Goal: Task Accomplishment & Management: Manage account settings

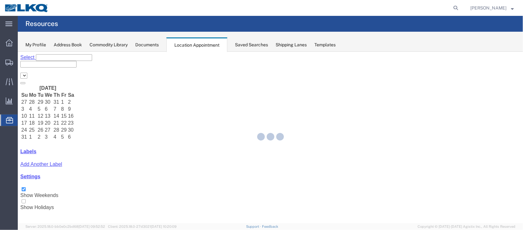
select select "27634"
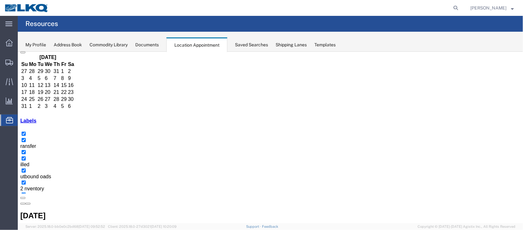
scroll to position [47, 0]
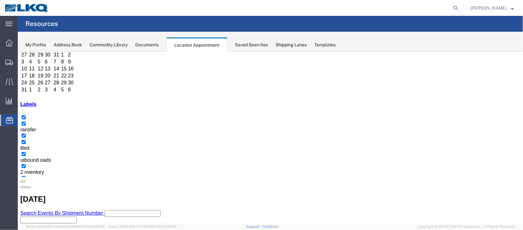
select select "1"
select select
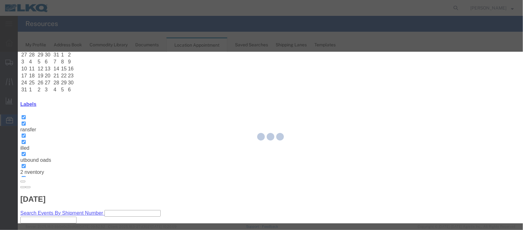
select select
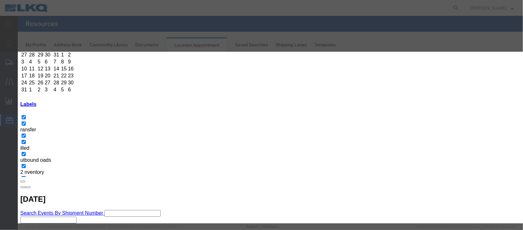
scroll to position [81, 0]
type input "de"
select select "40"
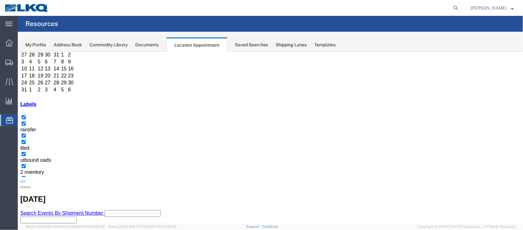
scroll to position [0, 0]
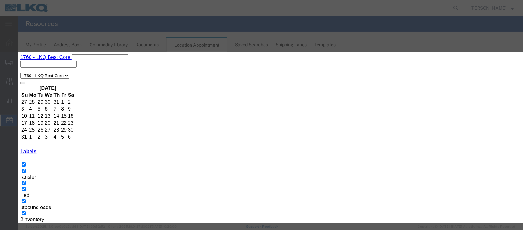
scroll to position [81, 0]
type input "de"
select select "40"
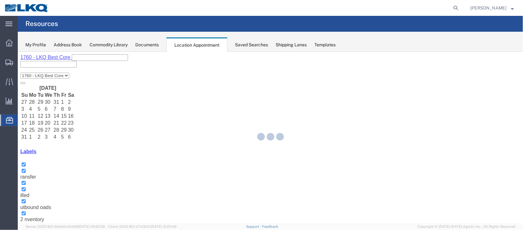
scroll to position [0, 0]
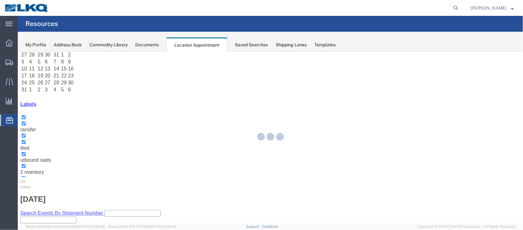
select select "100"
select select "1"
select select
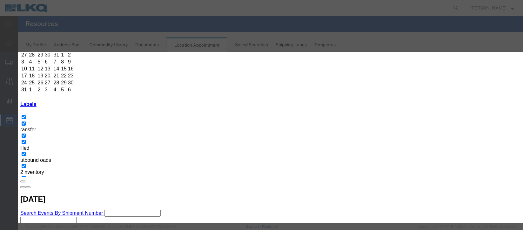
scroll to position [81, 0]
type input "de"
select select "40"
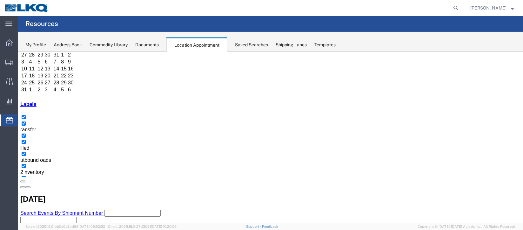
scroll to position [0, 0]
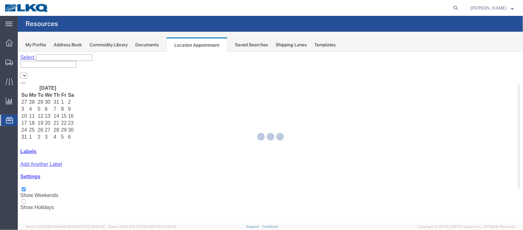
select select "27634"
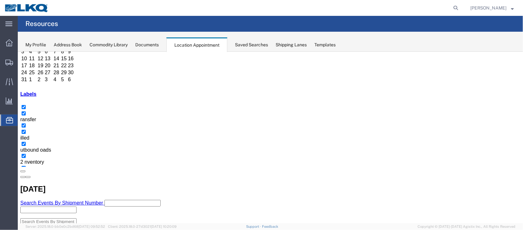
scroll to position [47, 0]
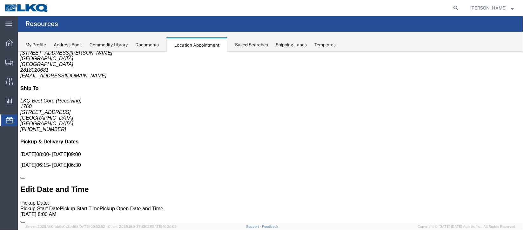
scroll to position [0, 0]
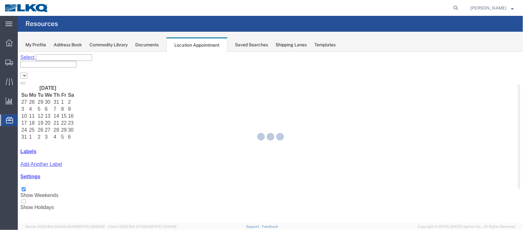
select select "27634"
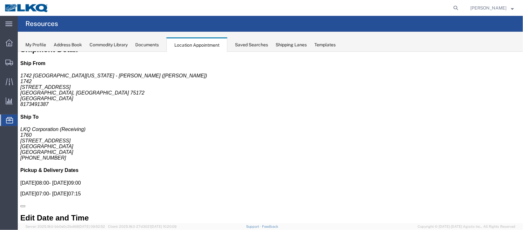
scroll to position [0, 0]
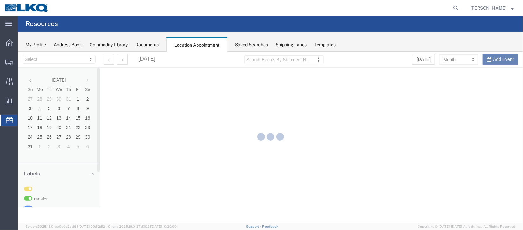
select select "27634"
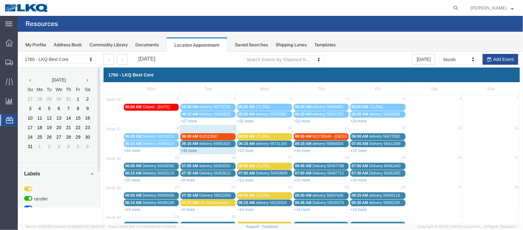
click at [190, 150] on link "+35 more" at bounding box center [188, 150] width 16 height 4
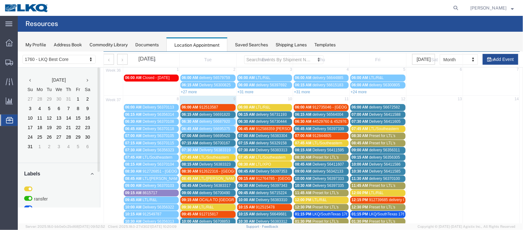
scroll to position [47, 0]
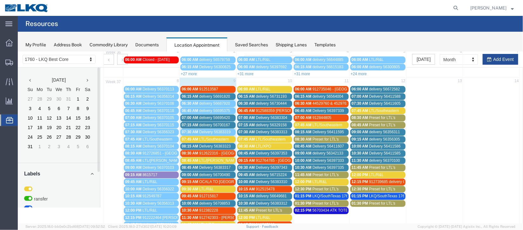
click at [219, 123] on span "delivery 56700167" at bounding box center [214, 125] width 31 height 4
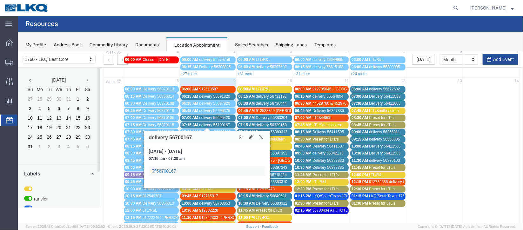
click at [168, 170] on link "56700167" at bounding box center [163, 171] width 24 height 6
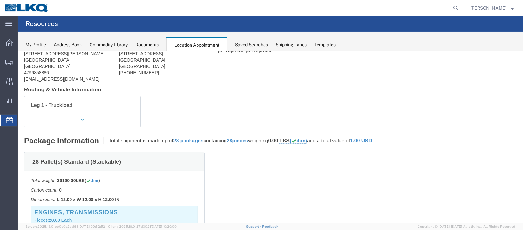
scroll to position [0, 0]
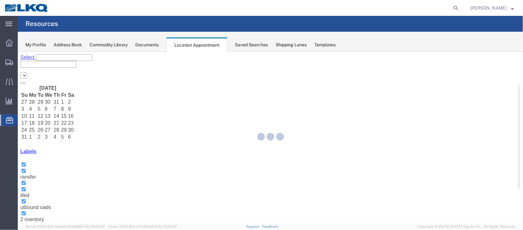
select select "27634"
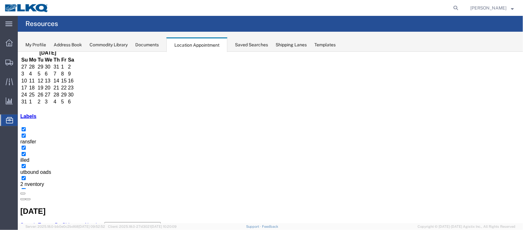
scroll to position [47, 0]
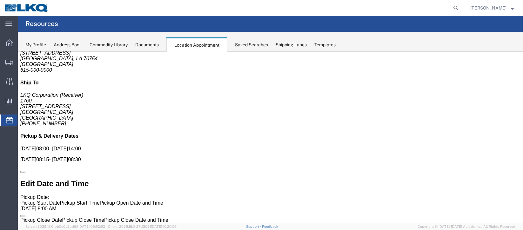
scroll to position [0, 0]
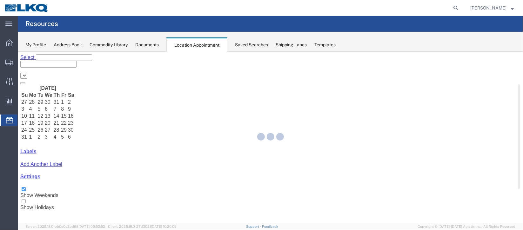
select select "27634"
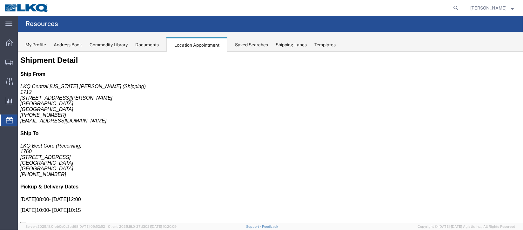
scroll to position [0, 0]
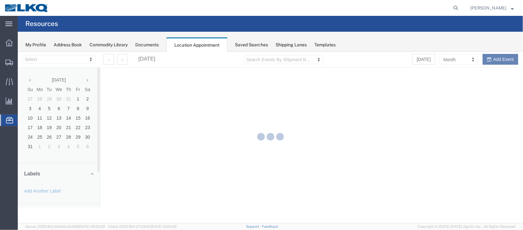
select select "27634"
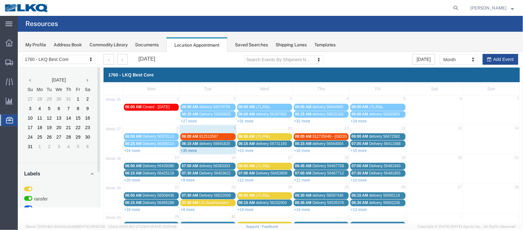
click at [188, 149] on link "+35 more" at bounding box center [188, 150] width 16 height 4
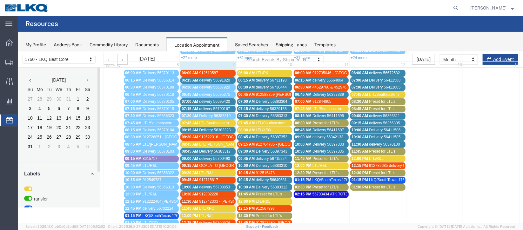
scroll to position [95, 0]
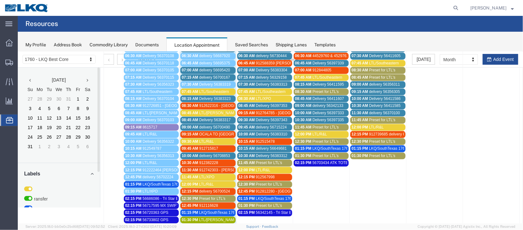
click at [205, 125] on span "delivery 56700490" at bounding box center [214, 127] width 31 height 4
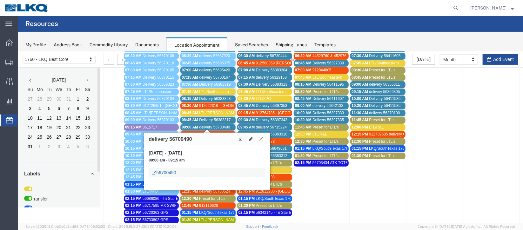
click at [168, 172] on link "56700490" at bounding box center [163, 172] width 24 height 6
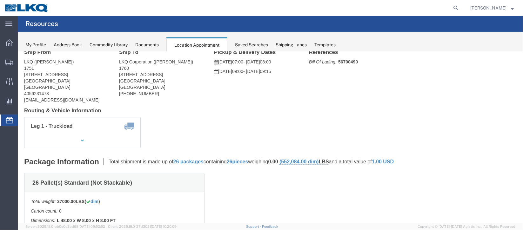
scroll to position [0, 0]
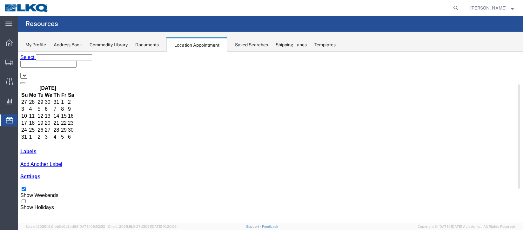
select select "27634"
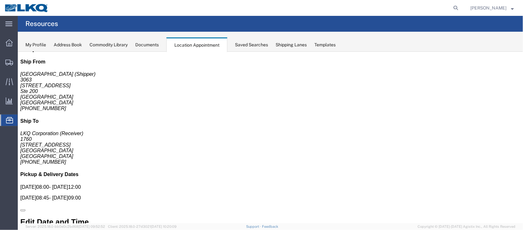
scroll to position [0, 0]
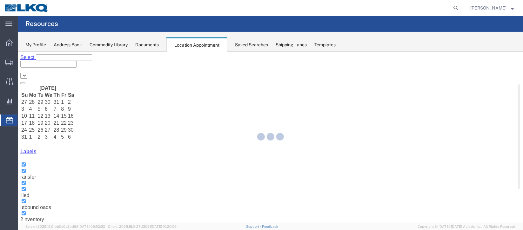
select select "27634"
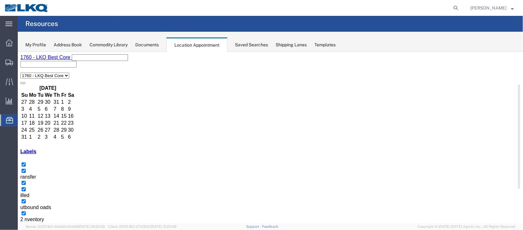
drag, startPoint x: 88, startPoint y: 111, endPoint x: 496, endPoint y: 252, distance: 431.4
click at [496, 230] on html "main_menu Created with Sketch. Collapse Menu Overview Shipments Shipment Manage…" at bounding box center [261, 115] width 523 height 230
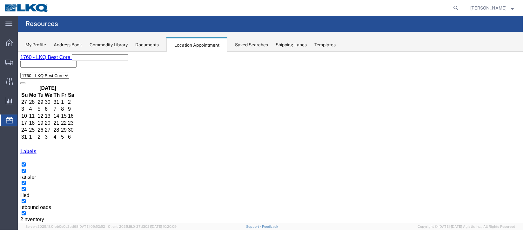
select select "1"
select select "24"
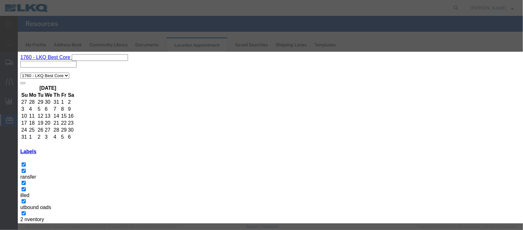
scroll to position [78, 0]
type input "de"
select select "40"
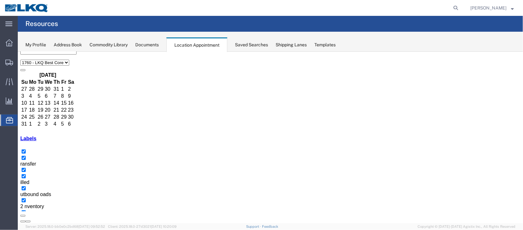
scroll to position [0, 0]
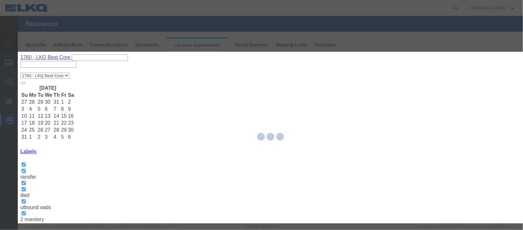
select select
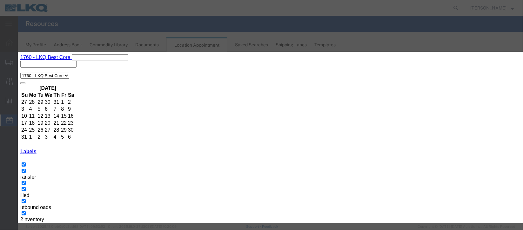
scroll to position [81, 0]
type input "de"
select select "40"
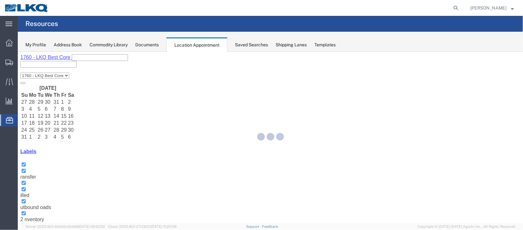
scroll to position [78, 0]
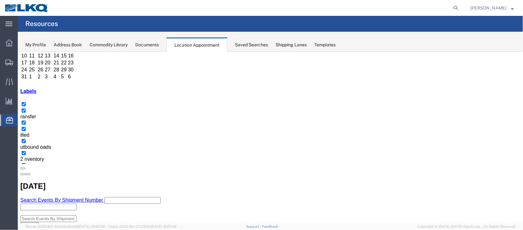
scroll to position [47, 0]
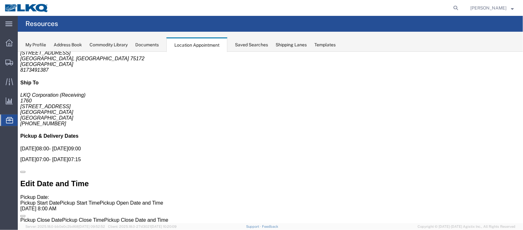
scroll to position [0, 0]
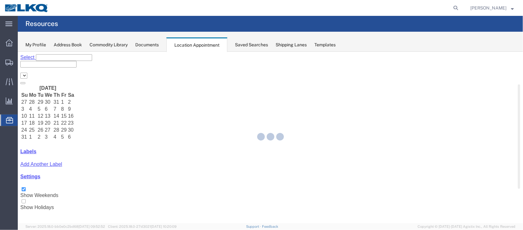
select select "27634"
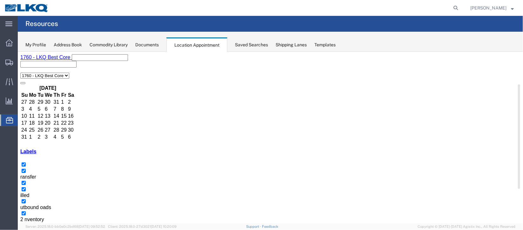
select select "1"
select select
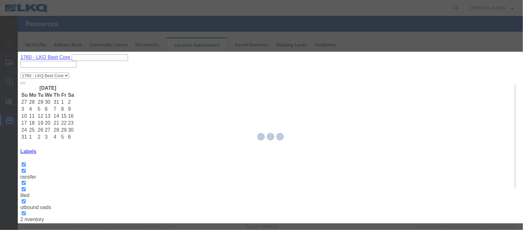
select select
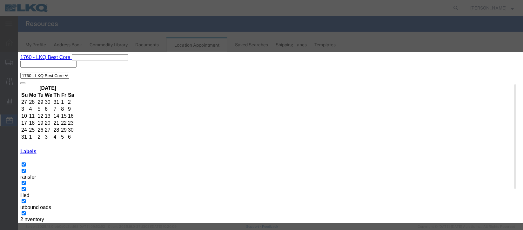
scroll to position [81, 0]
type input "m"
select select "100"
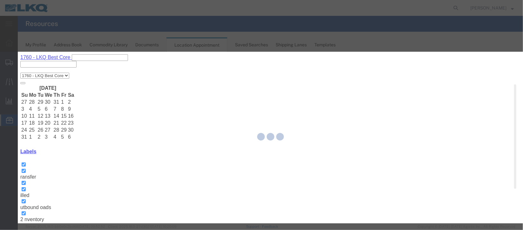
scroll to position [78, 0]
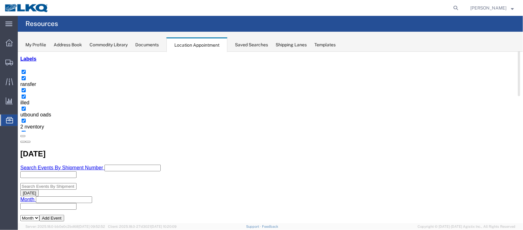
scroll to position [95, 0]
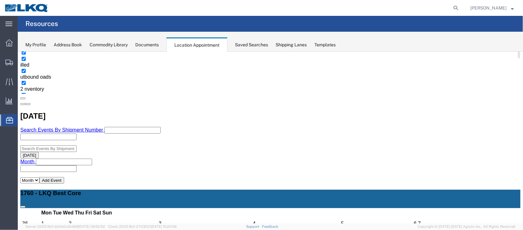
scroll to position [143, 0]
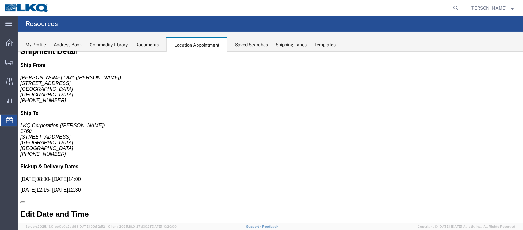
scroll to position [0, 0]
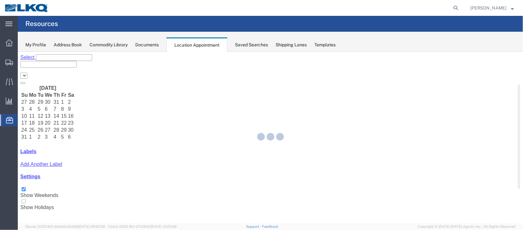
select select "27634"
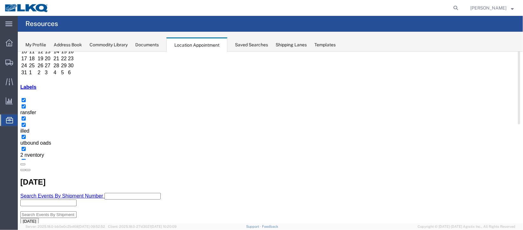
scroll to position [47, 0]
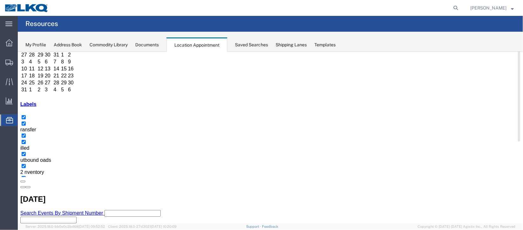
select select "1"
select select "24"
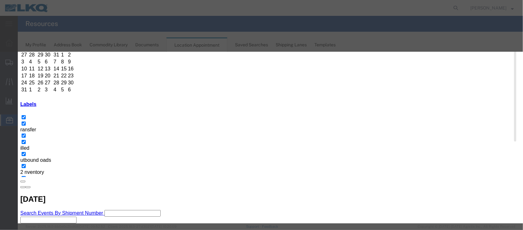
type input "de"
select select "40"
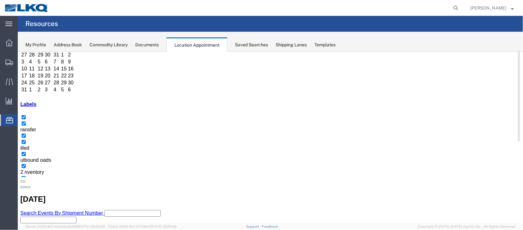
scroll to position [0, 0]
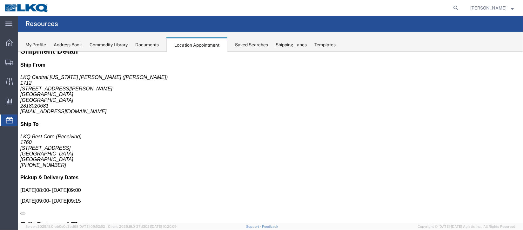
scroll to position [0, 0]
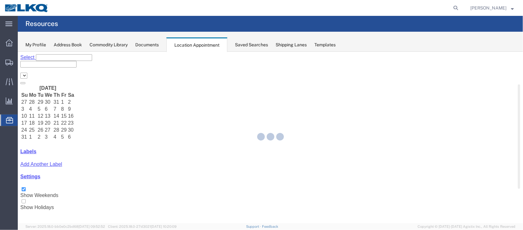
select select "27634"
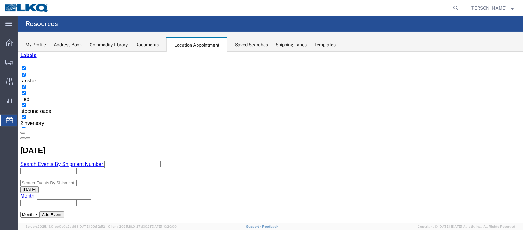
scroll to position [47, 0]
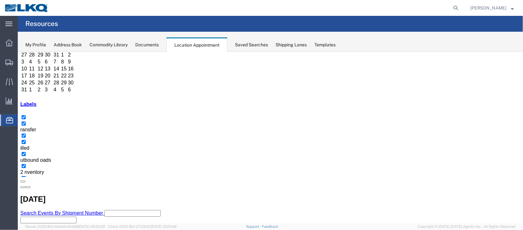
select select "1"
select select
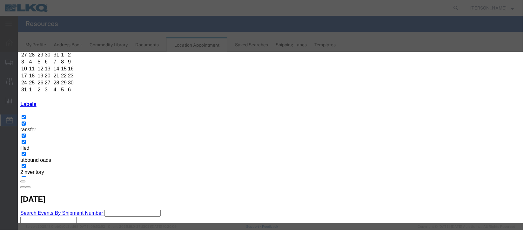
select select
type input "la"
drag, startPoint x: 306, startPoint y: 161, endPoint x: 352, endPoint y: 182, distance: 50.9
select select "83"
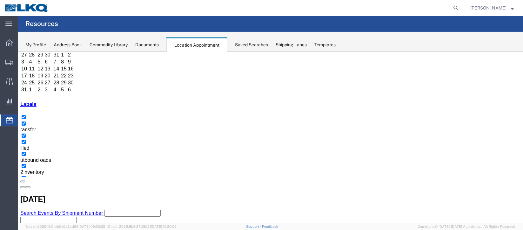
scroll to position [0, 0]
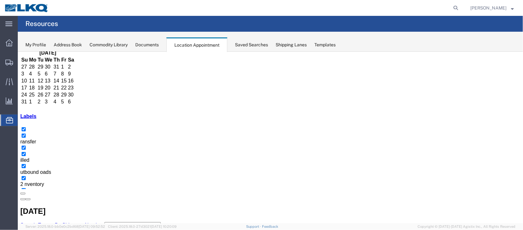
scroll to position [47, 0]
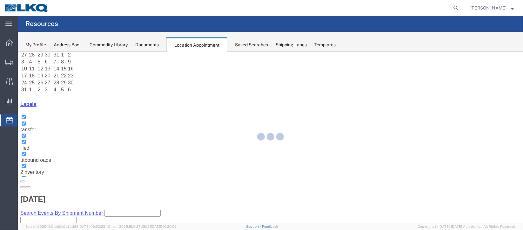
select select "100"
select select "1"
select select "83"
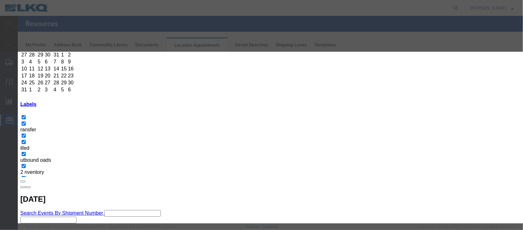
scroll to position [81, 0]
type input "la"
select select "160"
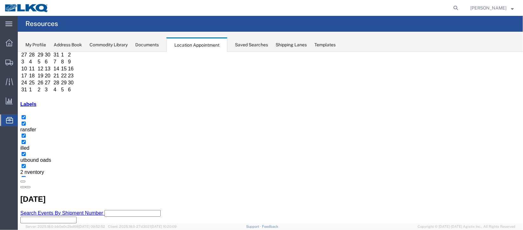
scroll to position [0, 0]
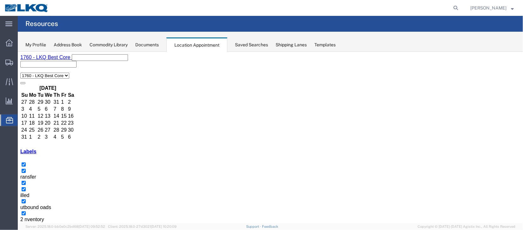
select select "100"
select select "1"
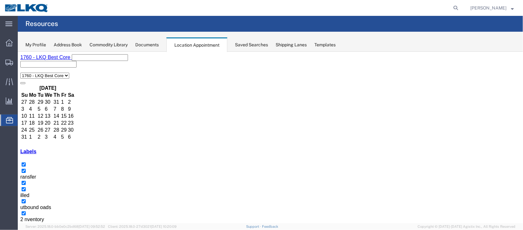
select select
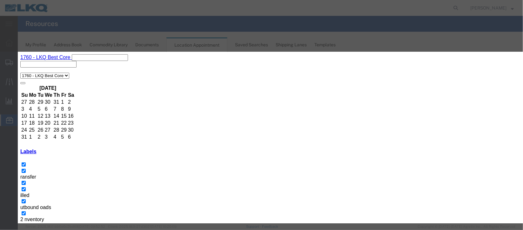
scroll to position [81, 0]
type input "de"
select select "40"
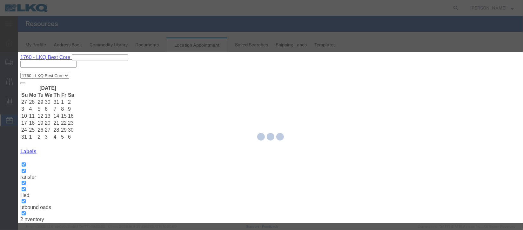
scroll to position [78, 0]
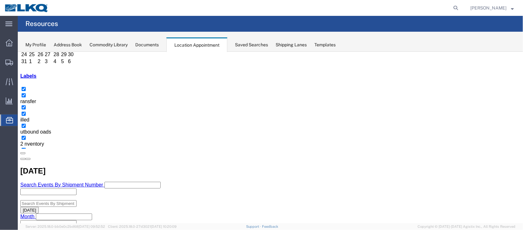
scroll to position [95, 0]
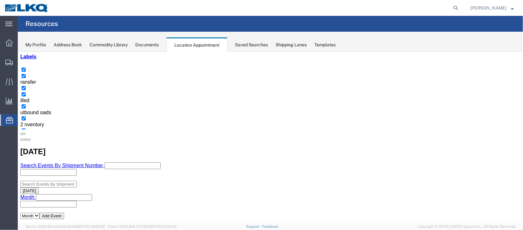
select select "100"
select select "1"
select select
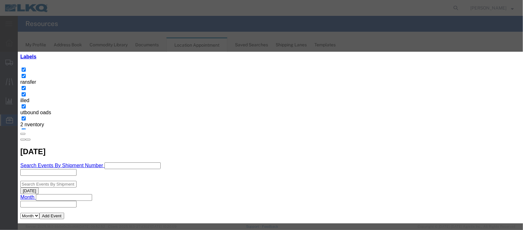
scroll to position [81, 0]
type input "de"
select select "40"
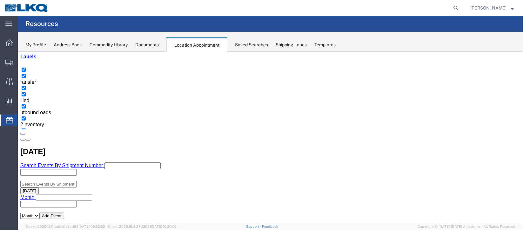
scroll to position [0, 0]
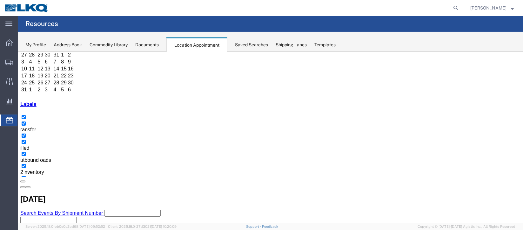
scroll to position [95, 0]
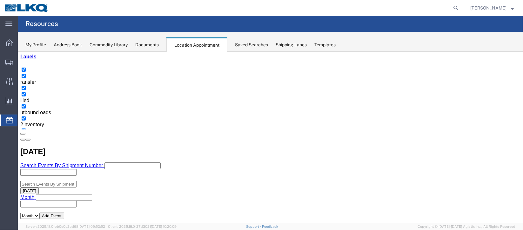
select select "1"
select select "24"
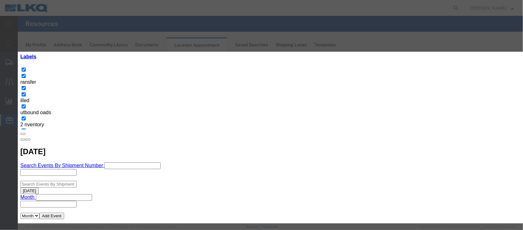
scroll to position [78, 0]
type input "de"
select select "40"
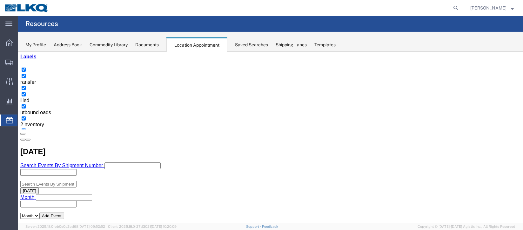
scroll to position [0, 0]
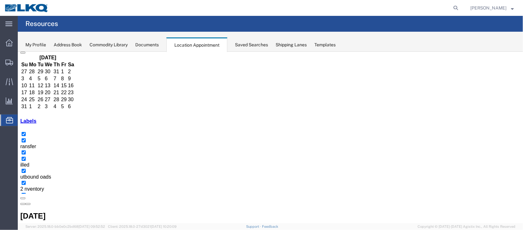
scroll to position [47, 0]
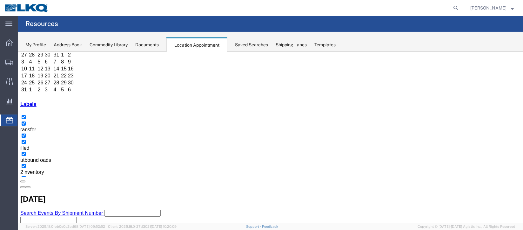
select select "1"
select select
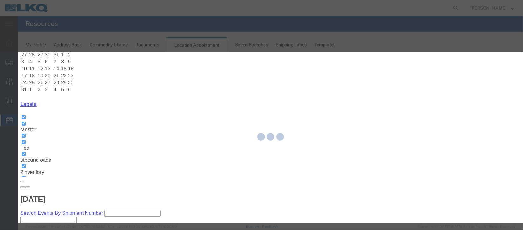
select select
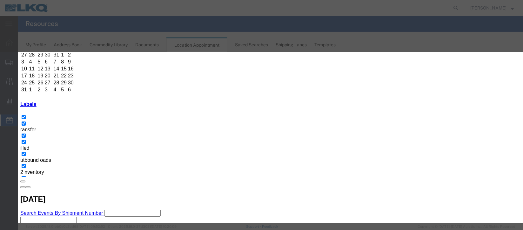
scroll to position [81, 0]
type input "de"
select select "40"
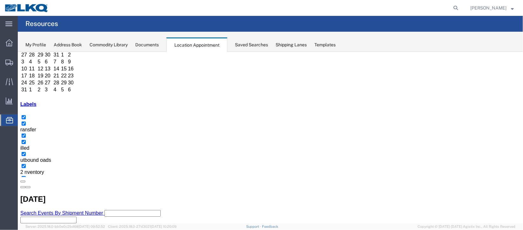
scroll to position [0, 0]
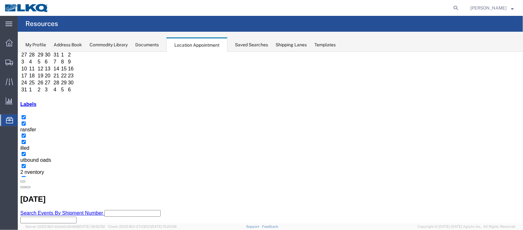
scroll to position [95, 0]
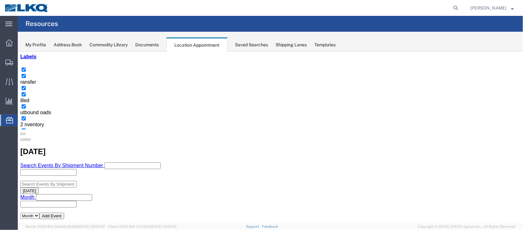
select select "1"
select select "24"
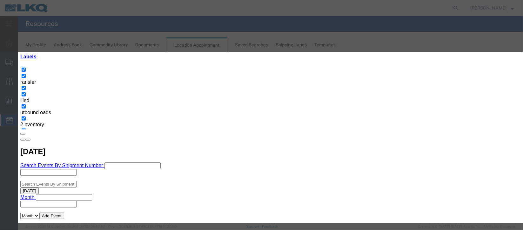
scroll to position [78, 0]
type input "de"
select select "40"
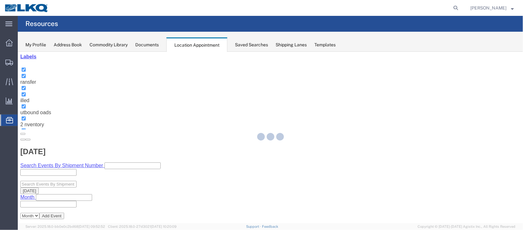
click at [331, 189] on div at bounding box center [270, 138] width 505 height 172
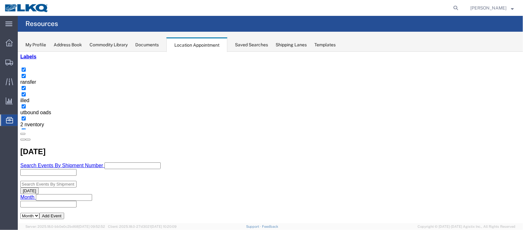
scroll to position [0, 0]
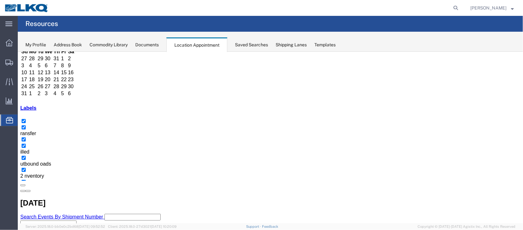
scroll to position [95, 0]
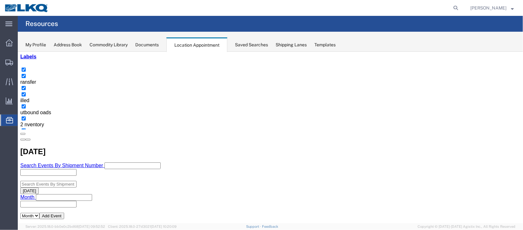
select select "1"
select select "24"
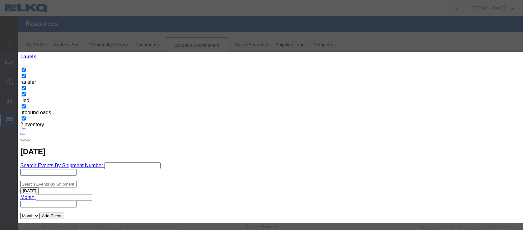
scroll to position [78, 0]
type input "m"
select select "100"
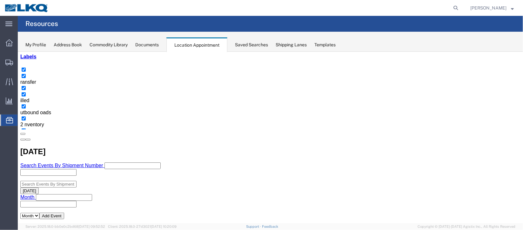
scroll to position [0, 0]
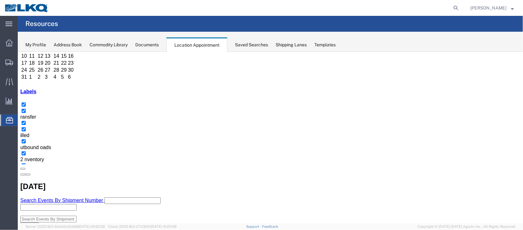
scroll to position [47, 0]
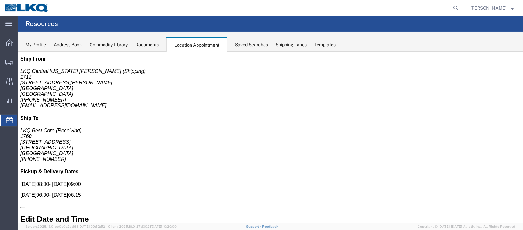
scroll to position [0, 0]
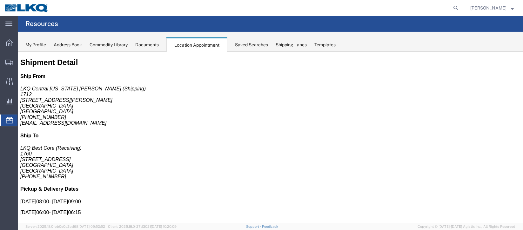
click at [0, 0] on span "Documents" at bounding box center [0, 0] width 0 height 0
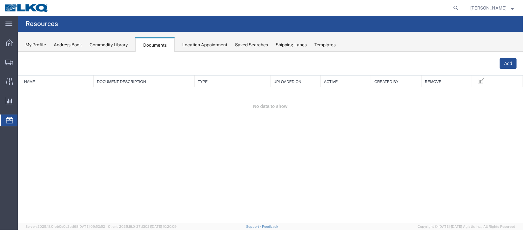
click at [0, 0] on span "Location Appointment" at bounding box center [0, 0] width 0 height 0
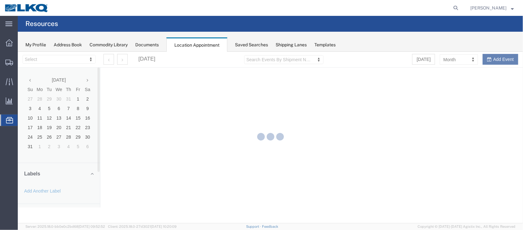
select select "27634"
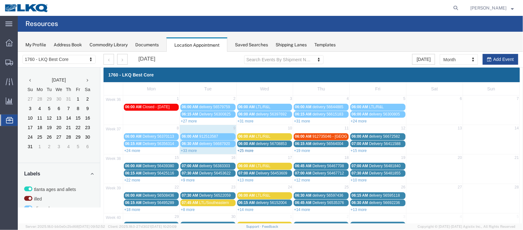
click at [245, 150] on link "+25 more" at bounding box center [245, 150] width 16 height 4
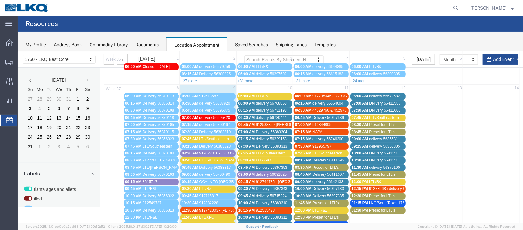
scroll to position [47, 0]
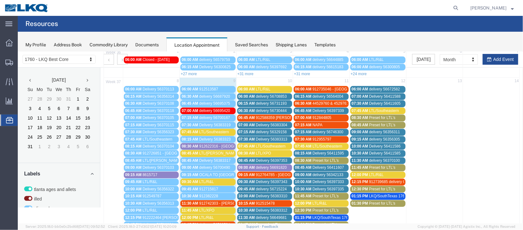
click at [258, 101] on span "delivery 56731193" at bounding box center [271, 103] width 31 height 4
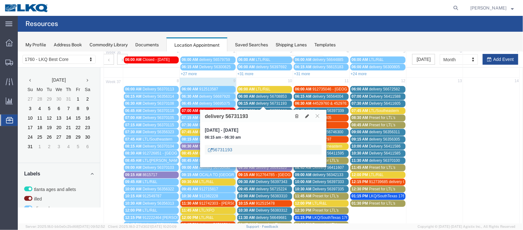
click at [222, 146] on link "56731193" at bounding box center [220, 149] width 24 height 6
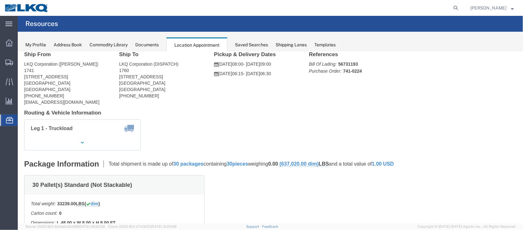
scroll to position [0, 0]
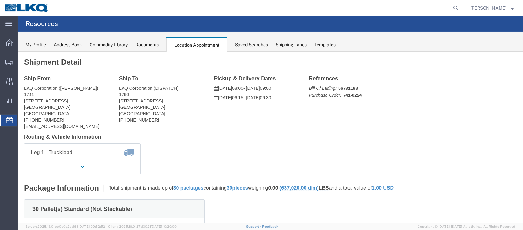
click at [0, 0] on span "Documents" at bounding box center [0, 0] width 0 height 0
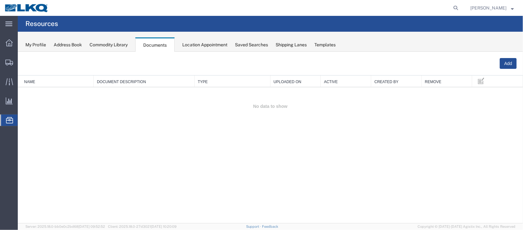
click at [0, 0] on span "Location Appointment" at bounding box center [0, 0] width 0 height 0
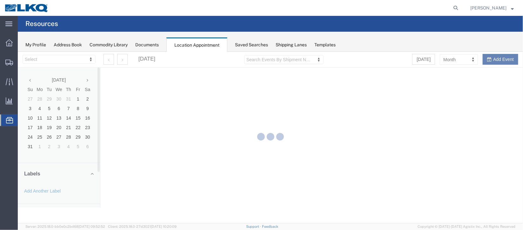
select select "27634"
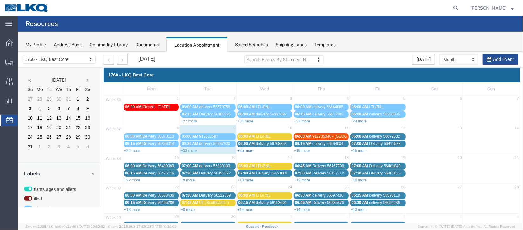
click at [246, 150] on link "+25 more" at bounding box center [245, 150] width 16 height 4
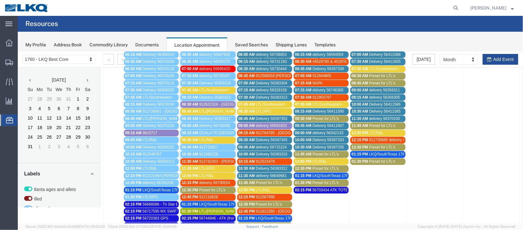
scroll to position [95, 0]
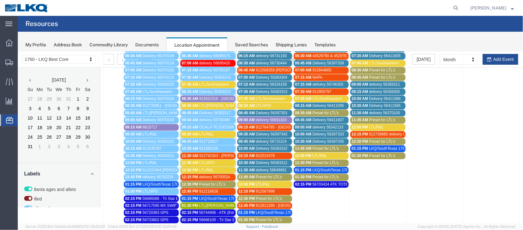
click at [256, 62] on span "delivery 56730444" at bounding box center [271, 63] width 31 height 4
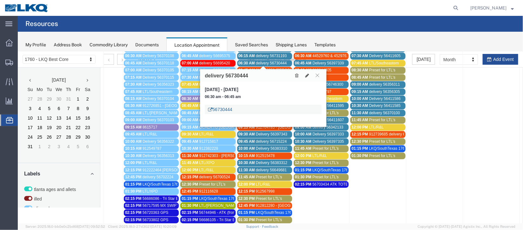
click at [228, 109] on link "56730444" at bounding box center [220, 109] width 24 height 6
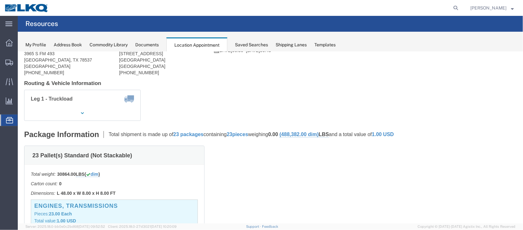
scroll to position [0, 0]
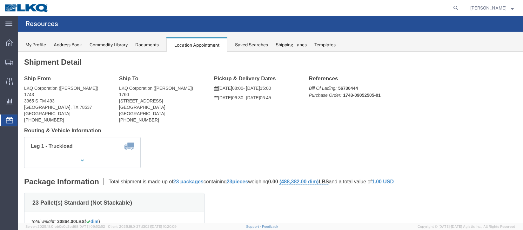
click at [0, 0] on span "Documents" at bounding box center [0, 0] width 0 height 0
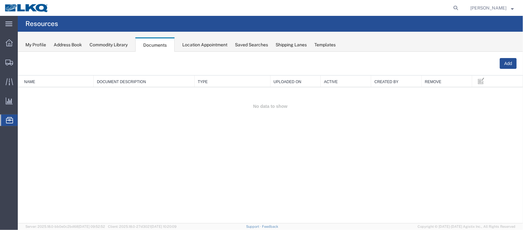
click at [0, 0] on span "Location Appointment" at bounding box center [0, 0] width 0 height 0
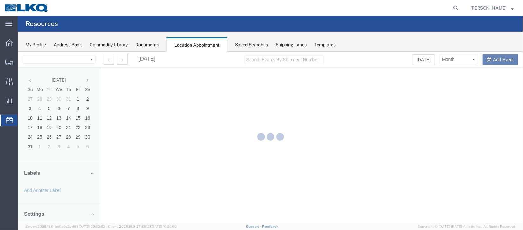
select select "27634"
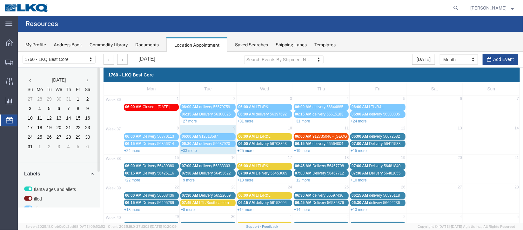
click at [249, 148] on link "+25 more" at bounding box center [245, 150] width 16 height 4
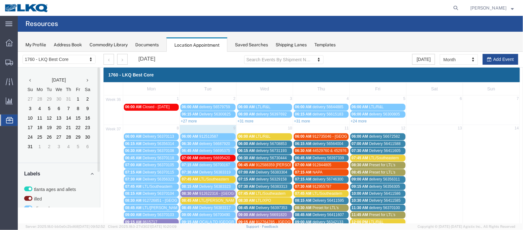
click at [259, 170] on span "Delivery 56383304" at bounding box center [271, 172] width 31 height 4
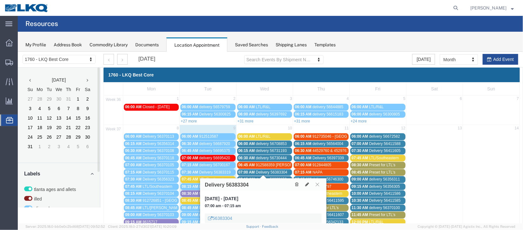
scroll to position [47, 0]
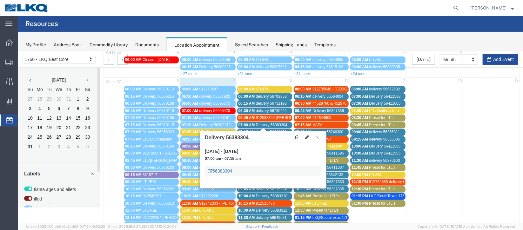
click at [223, 170] on link "56383304" at bounding box center [220, 171] width 24 height 6
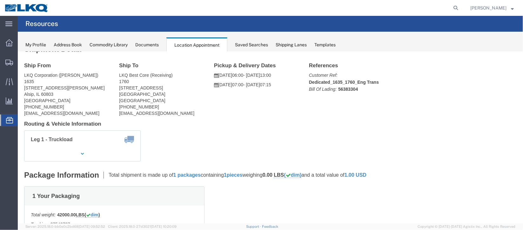
scroll to position [0, 0]
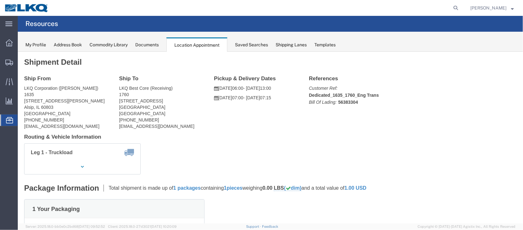
click at [0, 0] on span "Documents" at bounding box center [0, 0] width 0 height 0
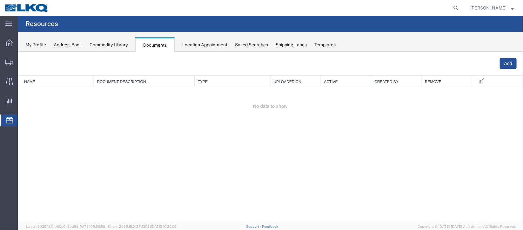
click at [0, 0] on span "Location Appointment" at bounding box center [0, 0] width 0 height 0
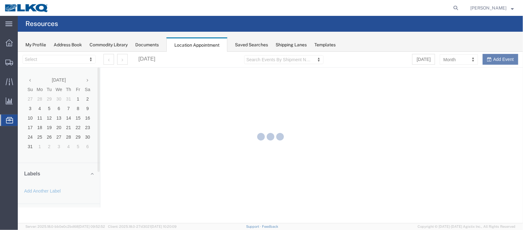
select select "27634"
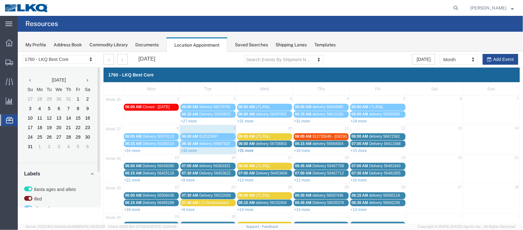
click at [246, 149] on link "+25 more" at bounding box center [245, 150] width 16 height 4
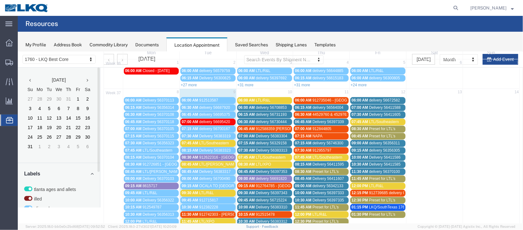
scroll to position [47, 0]
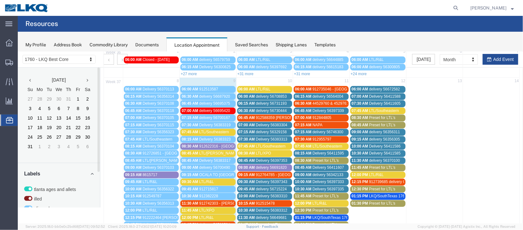
click at [256, 130] on span "delivery 56329158" at bounding box center [271, 132] width 31 height 4
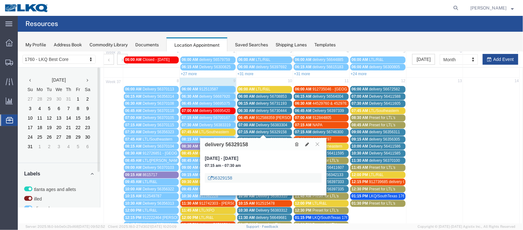
click at [226, 175] on link "56329158" at bounding box center [220, 178] width 24 height 6
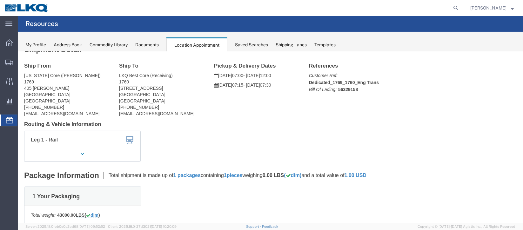
scroll to position [0, 0]
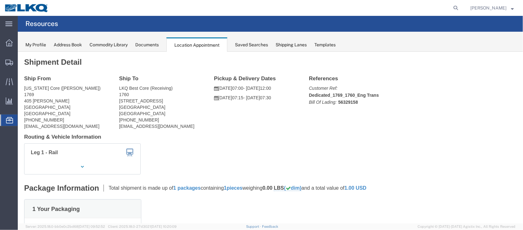
click at [0, 0] on span "Documents" at bounding box center [0, 0] width 0 height 0
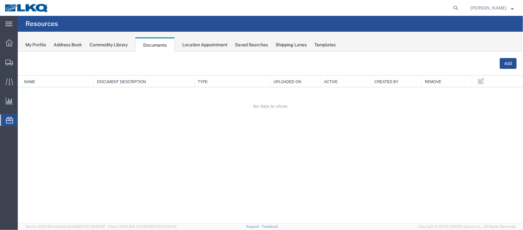
click at [0, 0] on span "Location Appointment" at bounding box center [0, 0] width 0 height 0
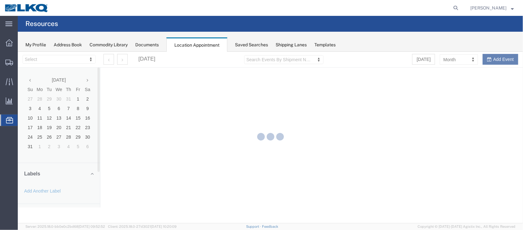
select select "27634"
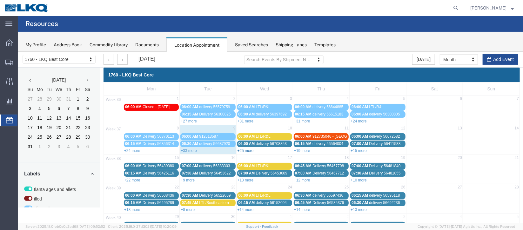
click at [250, 148] on link "+25 more" at bounding box center [245, 150] width 16 height 4
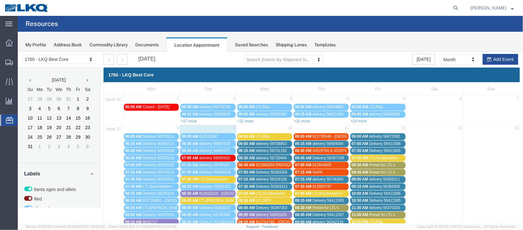
scroll to position [47, 0]
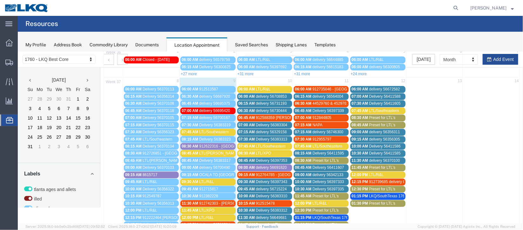
click at [257, 137] on span "Delivery 56383313" at bounding box center [271, 139] width 31 height 4
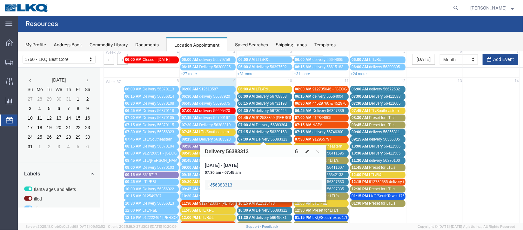
click at [224, 184] on link "56383313" at bounding box center [220, 185] width 24 height 6
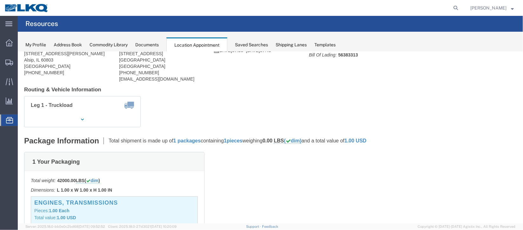
scroll to position [0, 0]
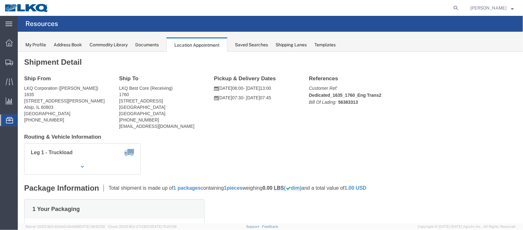
click at [0, 0] on span "Documents" at bounding box center [0, 0] width 0 height 0
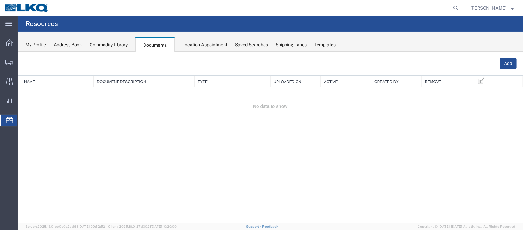
click at [0, 0] on span "Location Appointment" at bounding box center [0, 0] width 0 height 0
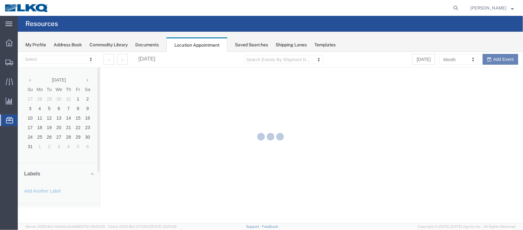
select select "27634"
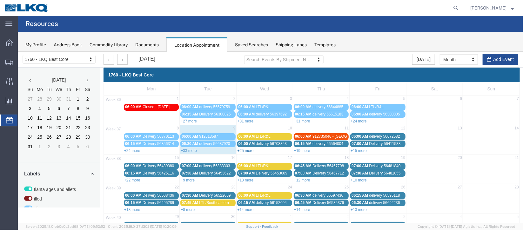
click at [248, 148] on link "+25 more" at bounding box center [245, 150] width 16 height 4
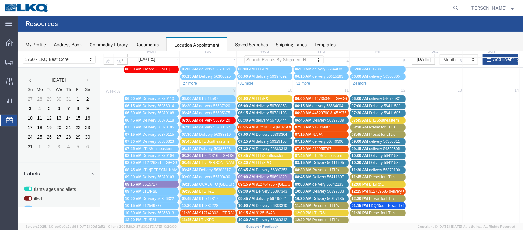
scroll to position [47, 0]
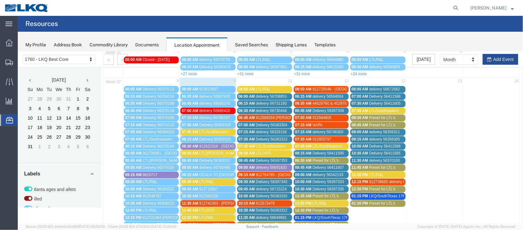
click at [247, 158] on span "08:45 AM" at bounding box center [246, 160] width 17 height 4
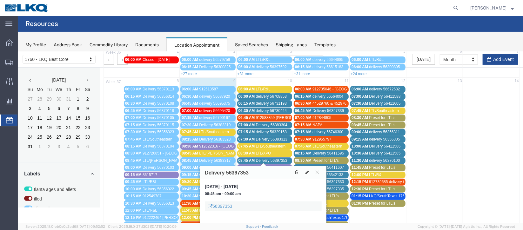
scroll to position [95, 0]
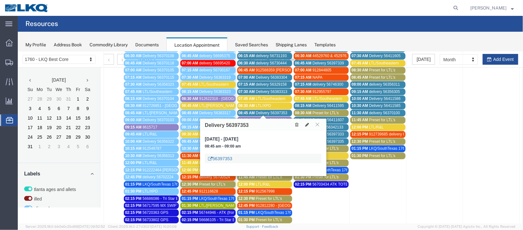
click at [223, 158] on link "56397353" at bounding box center [220, 158] width 24 height 6
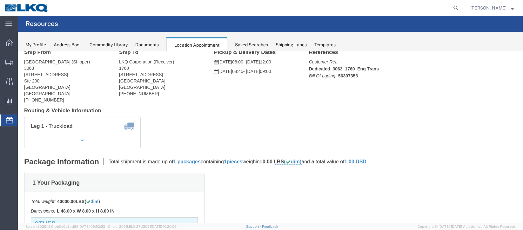
scroll to position [0, 0]
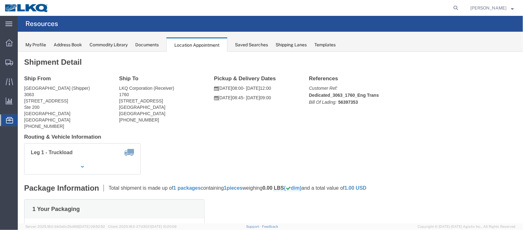
click at [0, 0] on span "Documents" at bounding box center [0, 0] width 0 height 0
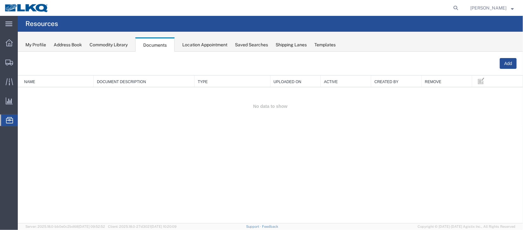
click at [0, 0] on span "Location Appointment" at bounding box center [0, 0] width 0 height 0
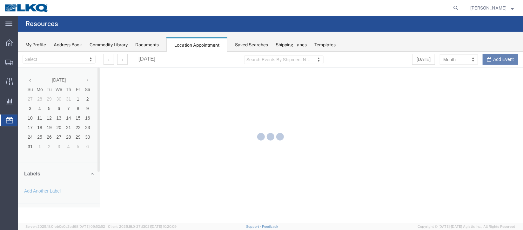
select select "27634"
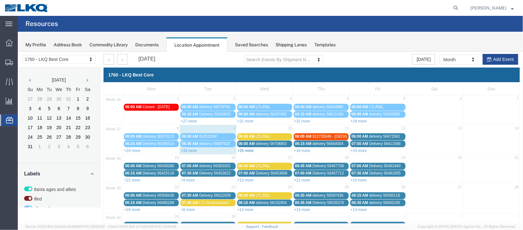
click at [247, 149] on link "+25 more" at bounding box center [245, 150] width 16 height 4
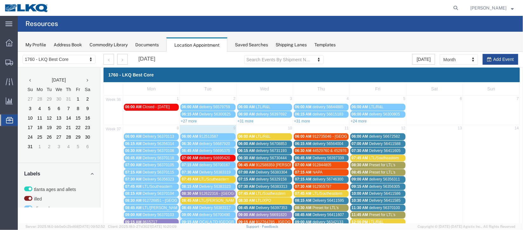
scroll to position [95, 0]
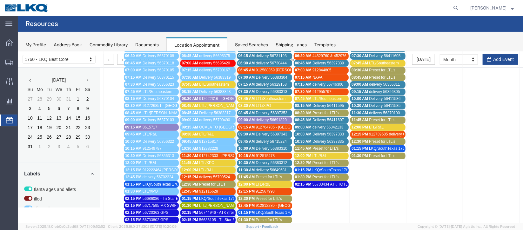
click at [257, 118] on span "delivery 56691820" at bounding box center [271, 119] width 31 height 4
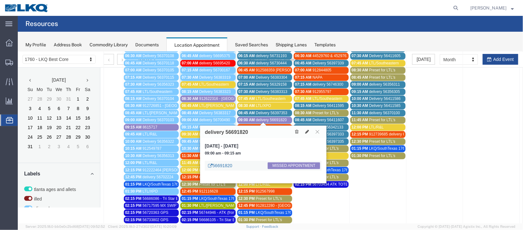
click at [220, 162] on link "56691820" at bounding box center [220, 165] width 24 height 6
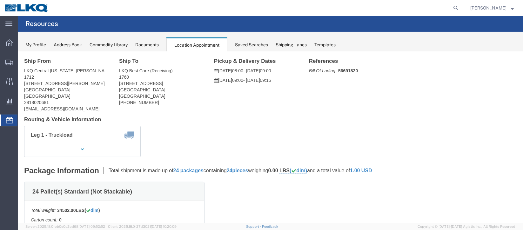
scroll to position [0, 0]
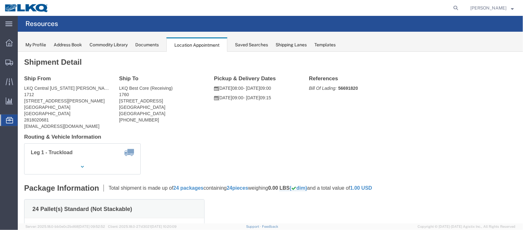
click at [0, 0] on span "Documents" at bounding box center [0, 0] width 0 height 0
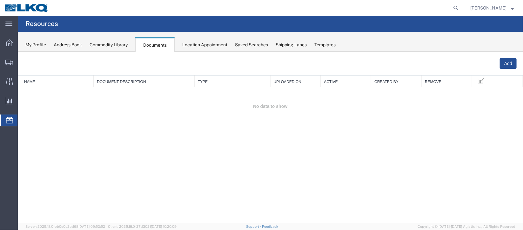
click at [0, 0] on span "Location Appointment" at bounding box center [0, 0] width 0 height 0
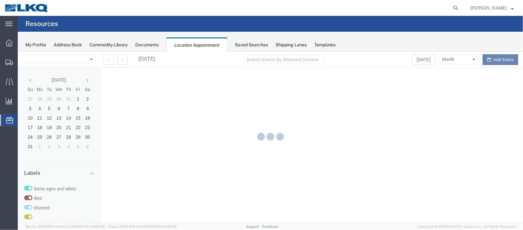
select select "27634"
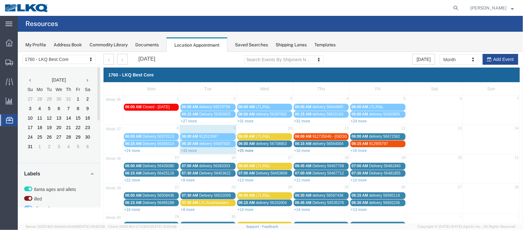
click at [246, 150] on link "+25 more" at bounding box center [245, 150] width 16 height 4
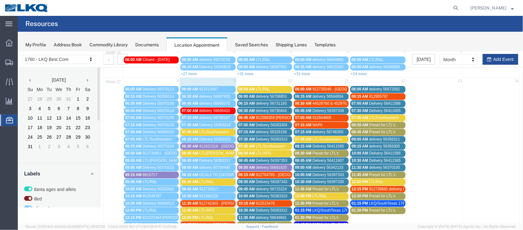
scroll to position [95, 0]
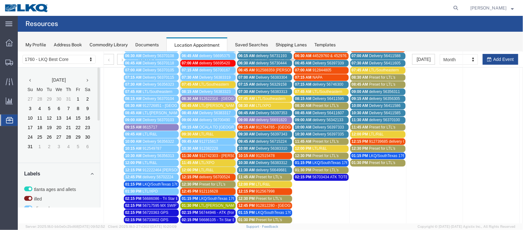
click at [263, 132] on span "Delivery 56397343" at bounding box center [271, 134] width 31 height 4
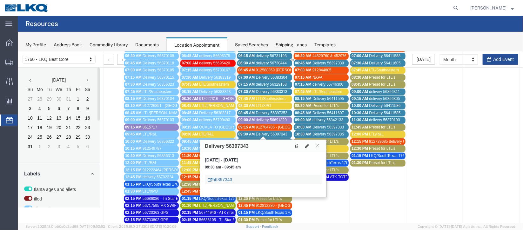
click at [224, 176] on link "56397343" at bounding box center [220, 179] width 24 height 6
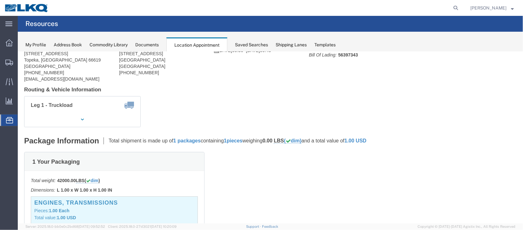
scroll to position [0, 0]
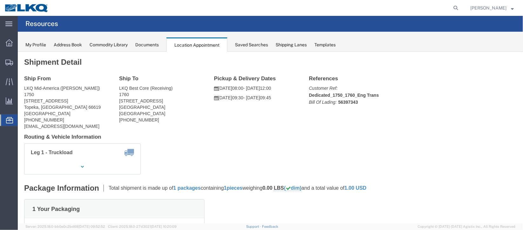
click at [0, 0] on span "Documents" at bounding box center [0, 0] width 0 height 0
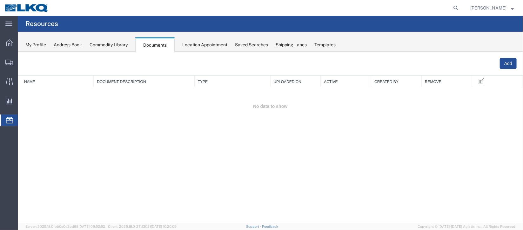
click at [0, 0] on span "Location Appointment" at bounding box center [0, 0] width 0 height 0
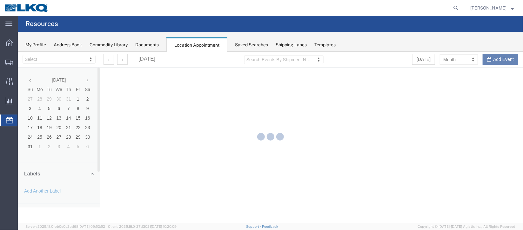
select select "27634"
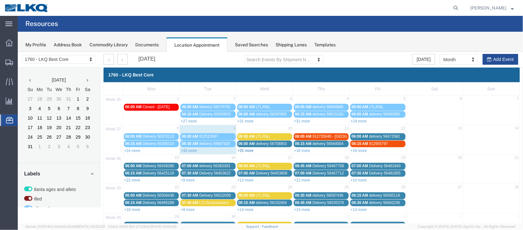
click at [243, 150] on link "+25 more" at bounding box center [245, 150] width 16 height 4
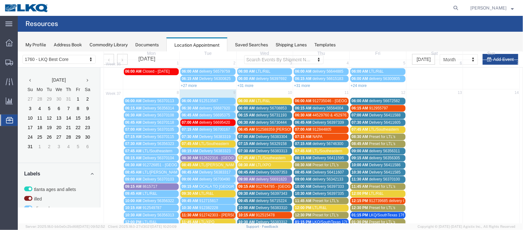
scroll to position [95, 0]
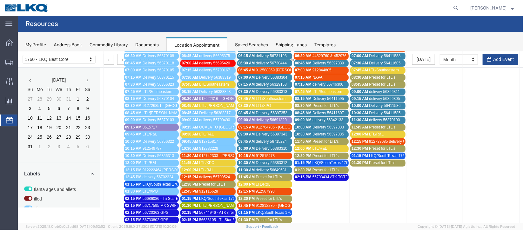
click at [258, 139] on span "delivery 56715224" at bounding box center [271, 141] width 31 height 4
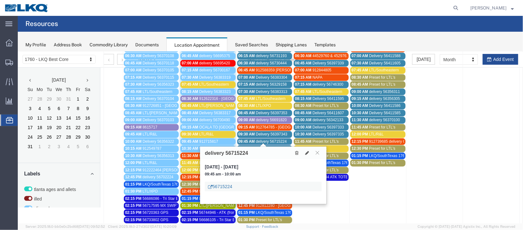
click at [223, 185] on link "56715224" at bounding box center [220, 186] width 24 height 6
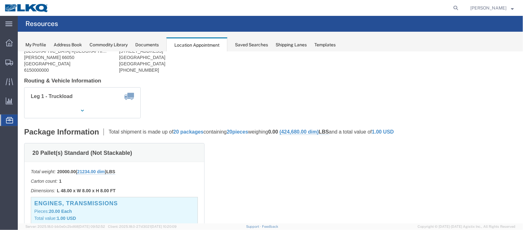
scroll to position [0, 0]
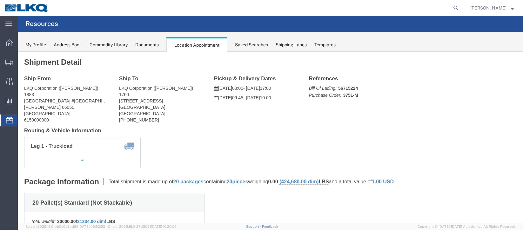
click at [0, 0] on span "Documents" at bounding box center [0, 0] width 0 height 0
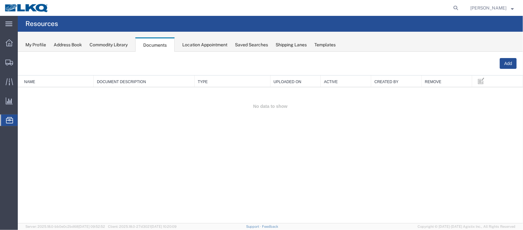
click at [0, 0] on span "Location Appointment" at bounding box center [0, 0] width 0 height 0
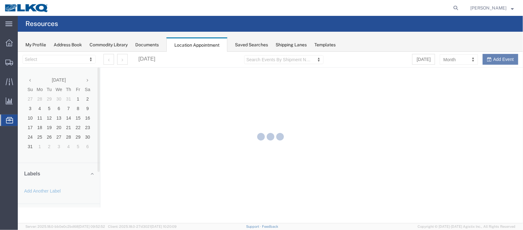
select select "27634"
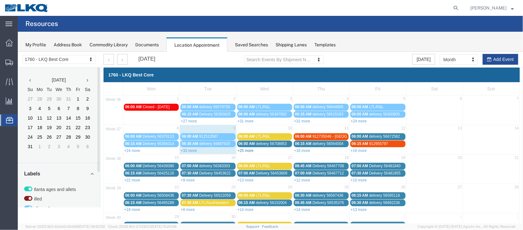
click at [245, 149] on link "+25 more" at bounding box center [245, 150] width 16 height 4
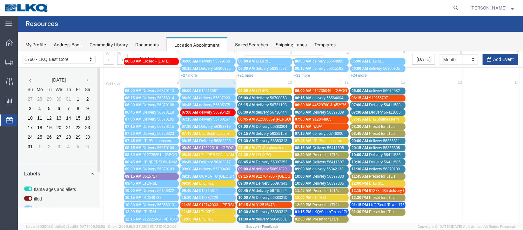
scroll to position [95, 0]
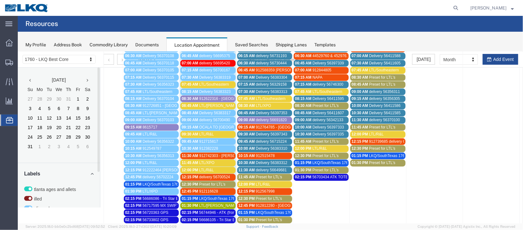
click at [253, 146] on span "10:00 AM" at bounding box center [246, 148] width 17 height 4
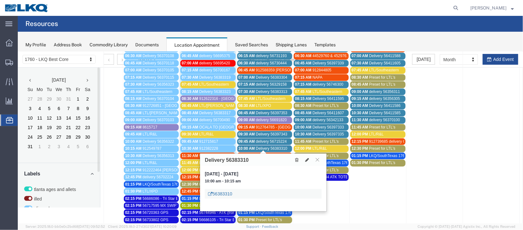
click at [217, 193] on link "56383310" at bounding box center [220, 193] width 24 height 6
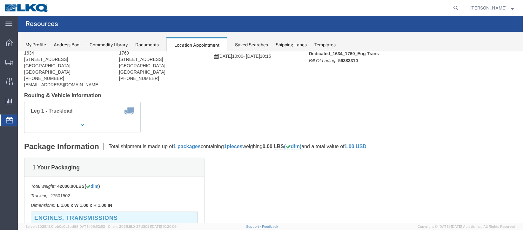
scroll to position [0, 0]
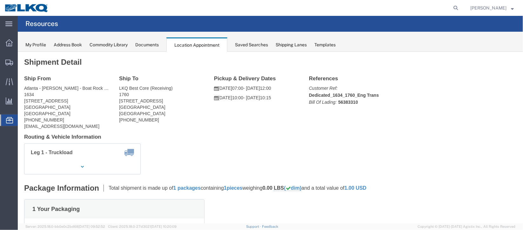
click at [0, 0] on span "Documents" at bounding box center [0, 0] width 0 height 0
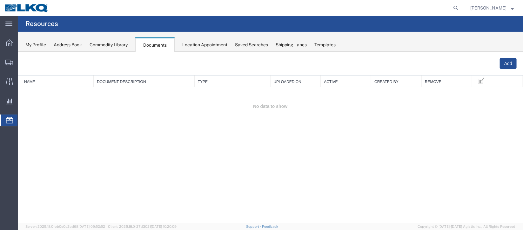
click at [0, 0] on span "Location Appointment" at bounding box center [0, 0] width 0 height 0
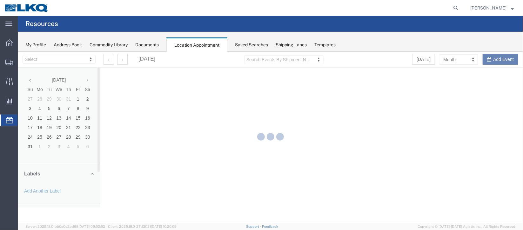
select select "27634"
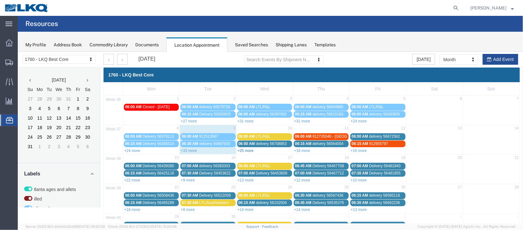
click at [248, 148] on link "+25 more" at bounding box center [245, 150] width 16 height 4
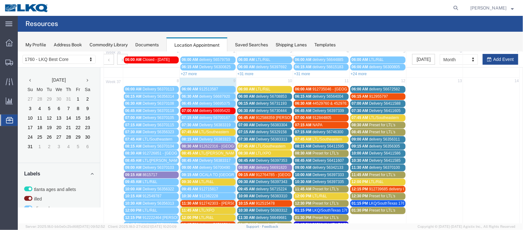
scroll to position [95, 0]
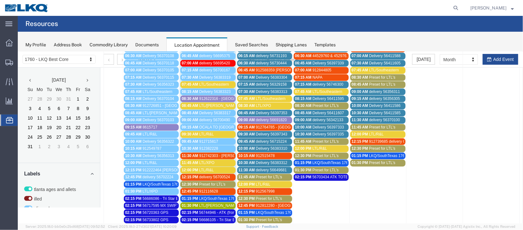
click at [257, 160] on span "Delivery 56383312" at bounding box center [271, 162] width 31 height 4
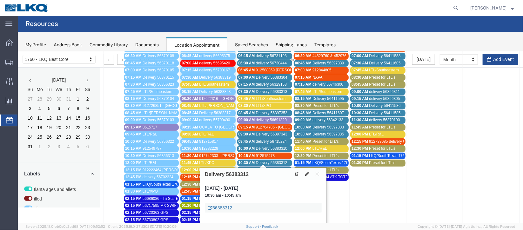
click at [219, 204] on link "56383312" at bounding box center [220, 207] width 24 height 6
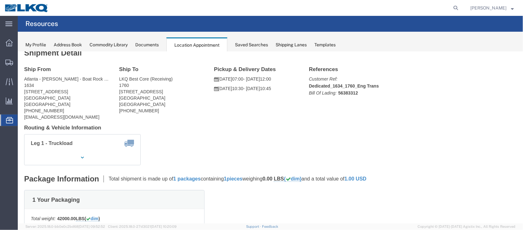
scroll to position [0, 0]
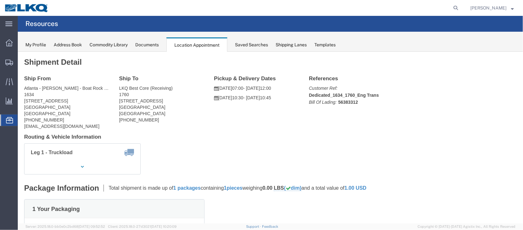
click at [0, 0] on span "Documents" at bounding box center [0, 0] width 0 height 0
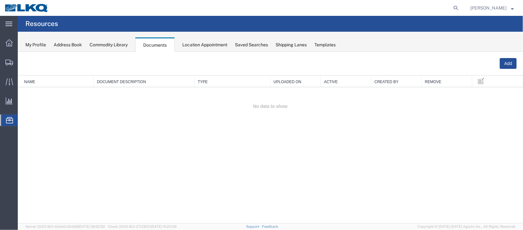
click at [0, 0] on span "Location Appointment" at bounding box center [0, 0] width 0 height 0
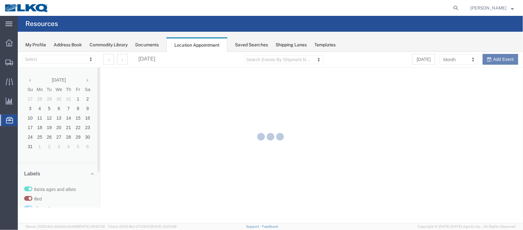
select select "27634"
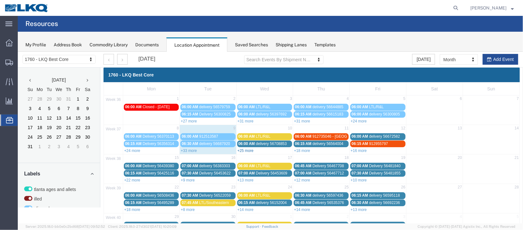
click at [246, 148] on link "+25 more" at bounding box center [245, 150] width 16 height 4
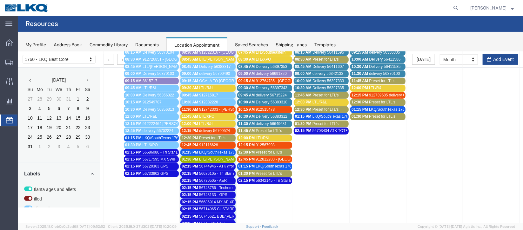
scroll to position [143, 0]
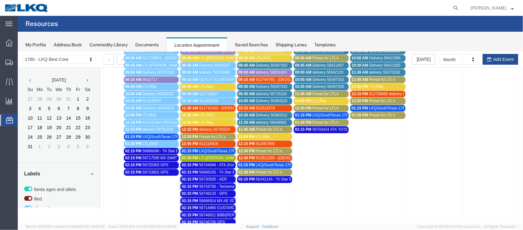
click at [260, 120] on span "delivery 56649681" at bounding box center [271, 122] width 31 height 4
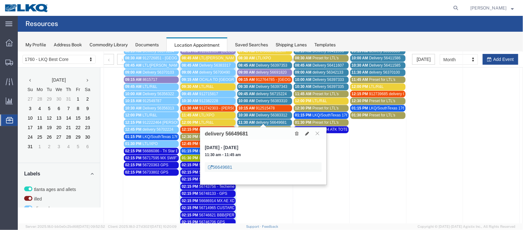
click at [223, 165] on link "56649681" at bounding box center [220, 167] width 24 height 6
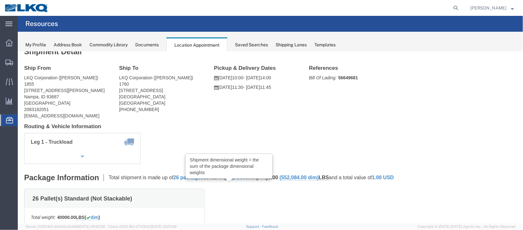
scroll to position [0, 0]
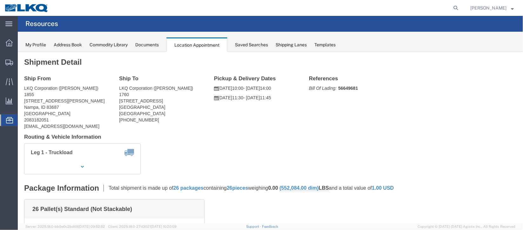
click at [0, 0] on span "Documents" at bounding box center [0, 0] width 0 height 0
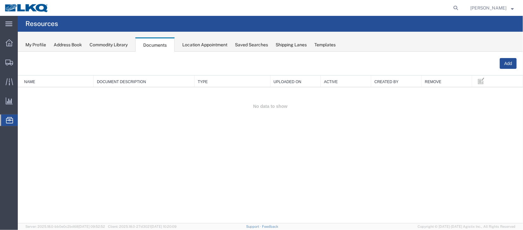
click at [0, 0] on span "Location Appointment" at bounding box center [0, 0] width 0 height 0
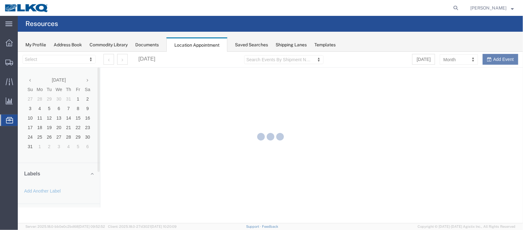
select select "27634"
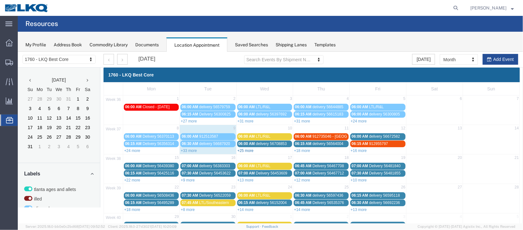
click at [250, 148] on link "+25 more" at bounding box center [245, 150] width 16 height 4
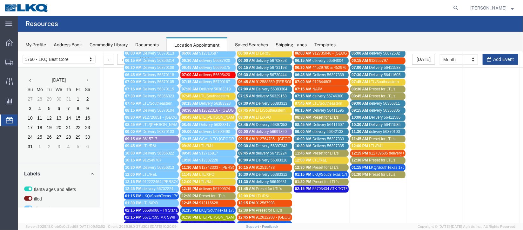
scroll to position [47, 0]
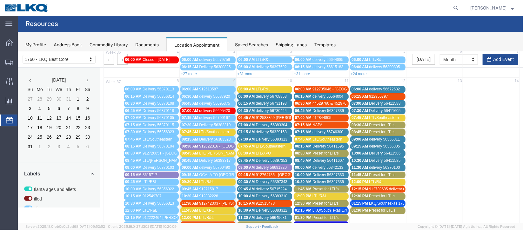
click at [221, 201] on span "912742303 - [PERSON_NAME],[GEOGRAPHIC_DATA]" at bounding box center [246, 203] width 94 height 4
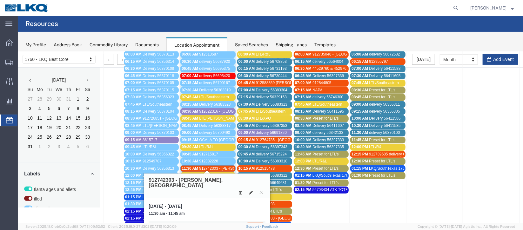
scroll to position [143, 0]
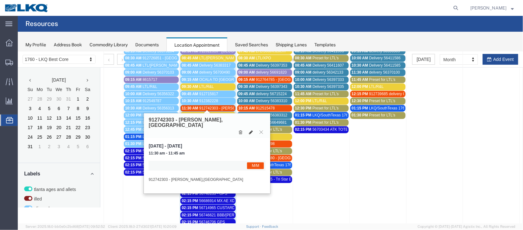
click at [250, 130] on icon at bounding box center [251, 132] width 4 height 4
select select "1"
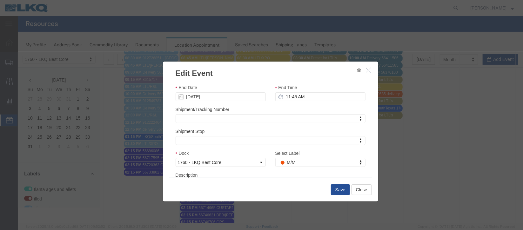
scroll to position [78, 0]
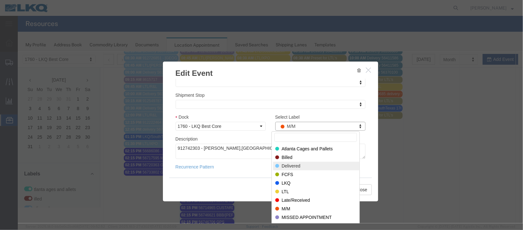
select select "40"
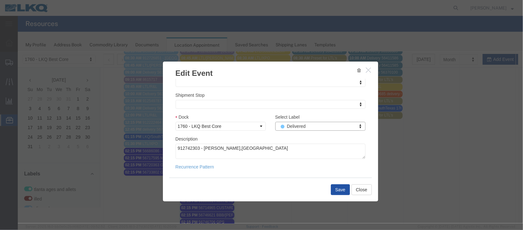
click at [340, 192] on button "Save" at bounding box center [339, 189] width 19 height 11
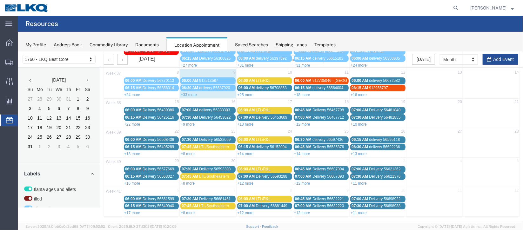
scroll to position [0, 0]
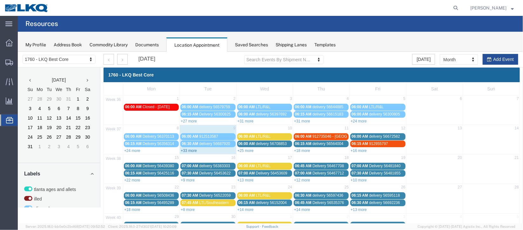
click at [187, 150] on link "+33 more" at bounding box center [188, 150] width 16 height 4
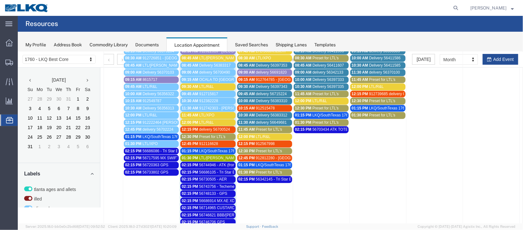
scroll to position [95, 0]
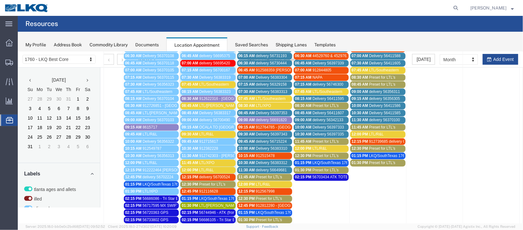
click at [209, 97] on span "912622316 - [GEOGRAPHIC_DATA],[GEOGRAPHIC_DATA]" at bounding box center [250, 98] width 102 height 4
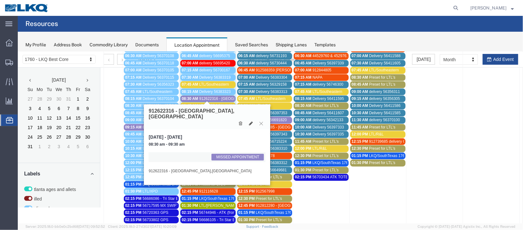
click at [263, 121] on icon at bounding box center [260, 123] width 3 height 4
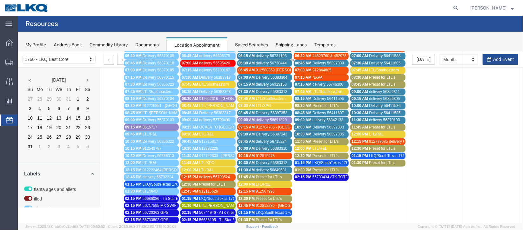
click at [210, 175] on span "delivery 56700524" at bounding box center [214, 177] width 31 height 4
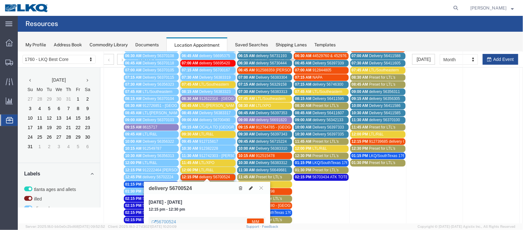
click at [251, 186] on icon at bounding box center [251, 188] width 4 height 4
select select "1"
select select "24"
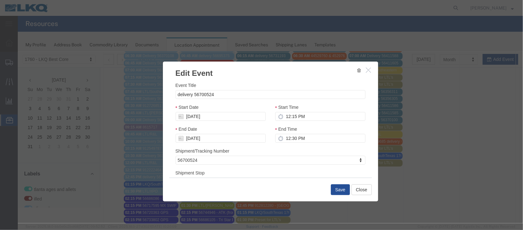
select select
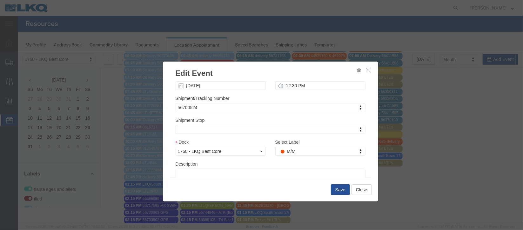
scroll to position [81, 0]
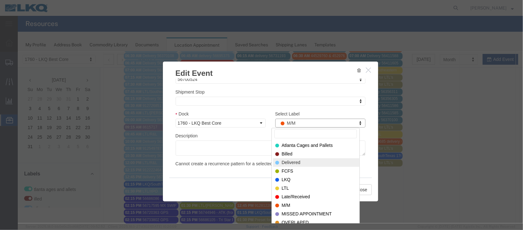
select select "40"
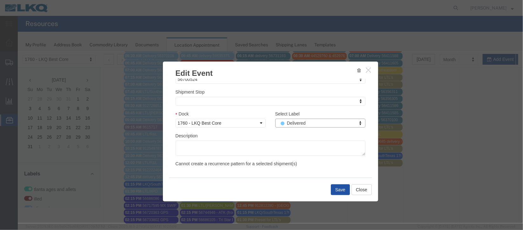
click at [334, 191] on button "Save" at bounding box center [339, 189] width 19 height 11
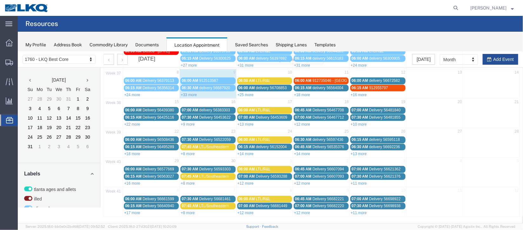
scroll to position [0, 0]
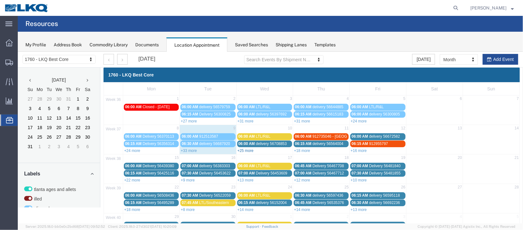
click at [247, 151] on link "+25 more" at bounding box center [245, 150] width 16 height 4
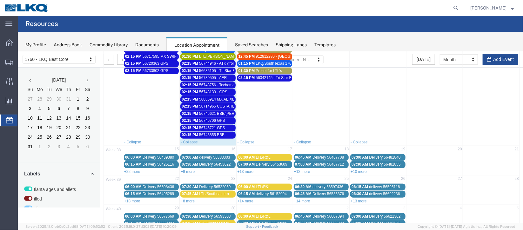
scroll to position [285, 0]
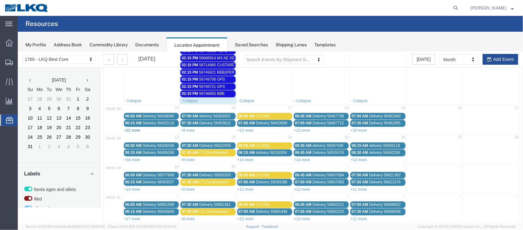
click at [138, 128] on link "+22 more" at bounding box center [132, 130] width 16 height 4
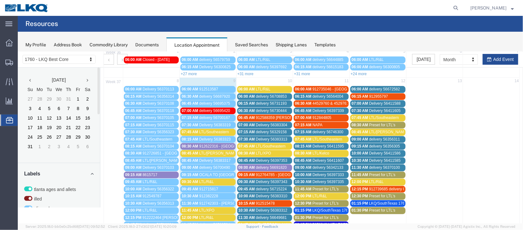
scroll to position [190, 0]
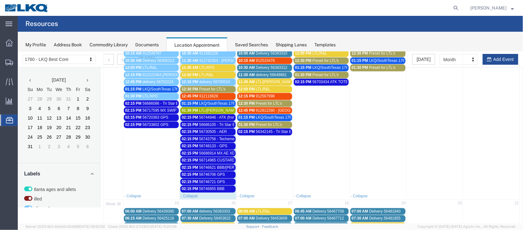
click at [215, 94] on span "912116628" at bounding box center [208, 96] width 19 height 4
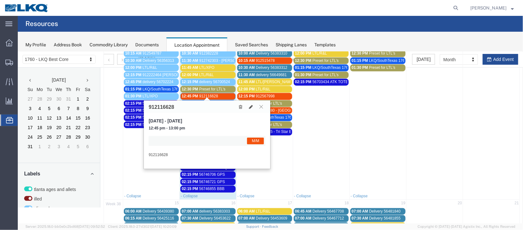
click at [261, 105] on icon at bounding box center [260, 106] width 3 height 4
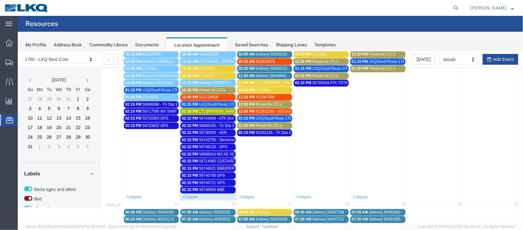
scroll to position [143, 0]
